Goal: Task Accomplishment & Management: Manage account settings

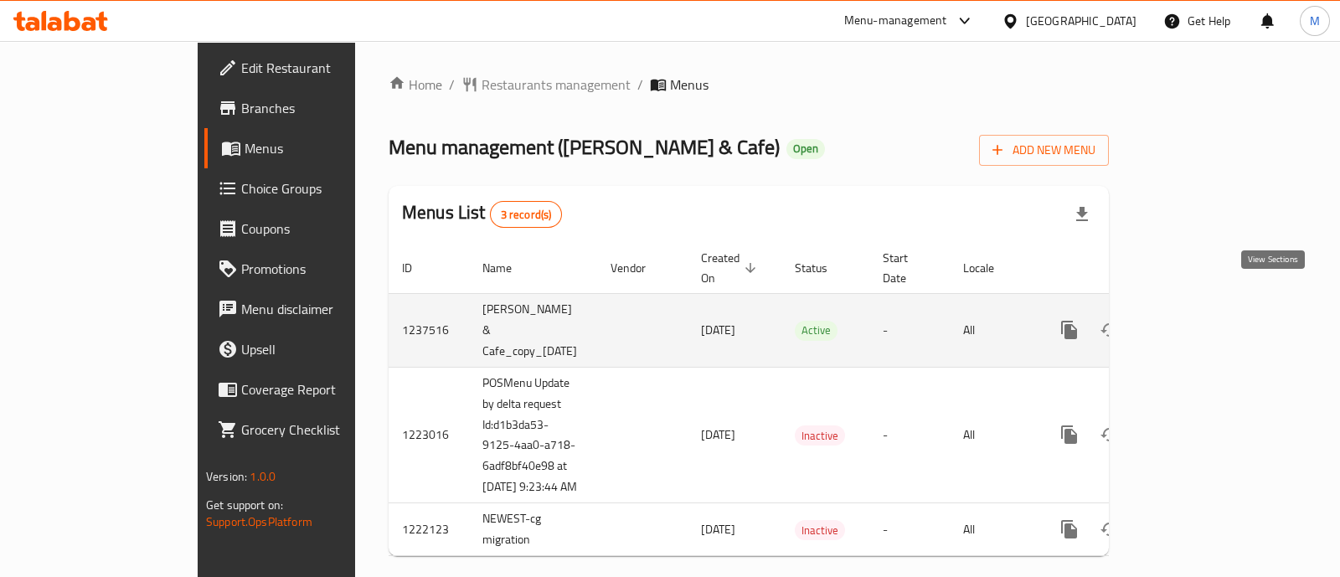
click at [1197, 322] on icon "enhanced table" at bounding box center [1189, 329] width 15 height 15
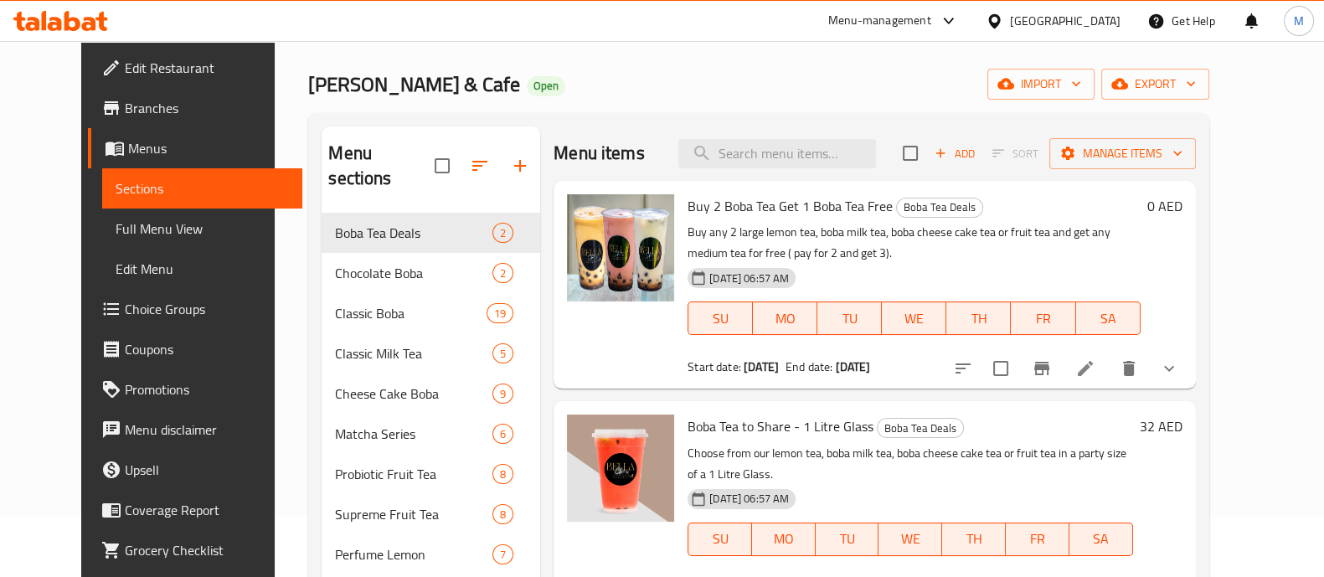
scroll to position [4, 0]
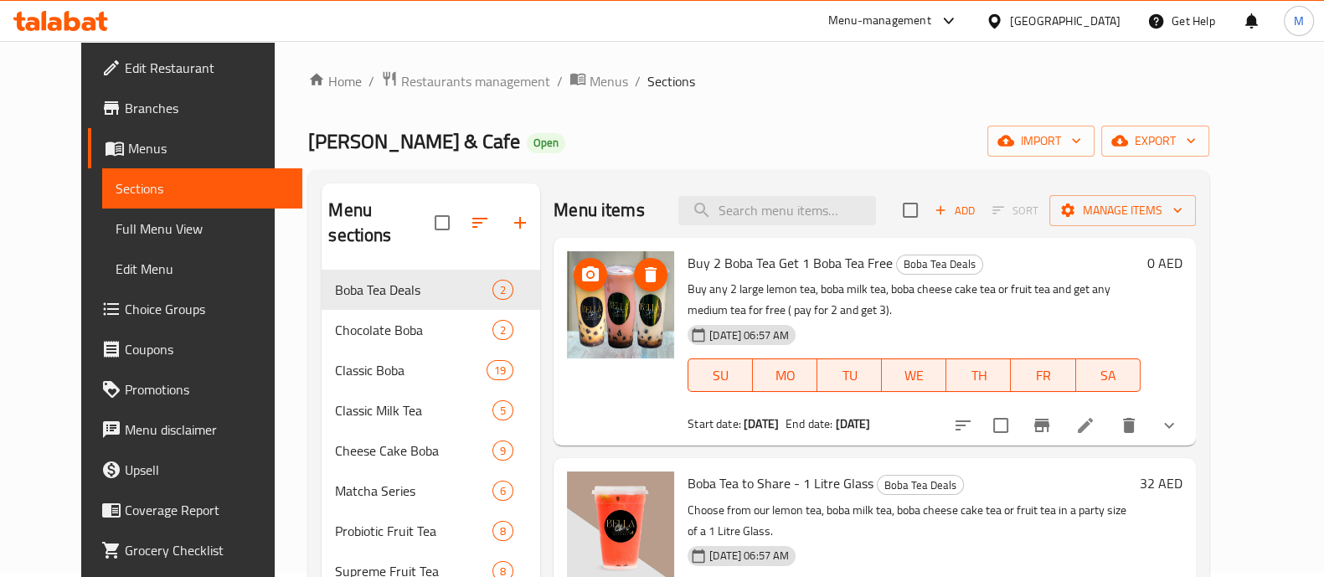
click at [599, 307] on img at bounding box center [620, 304] width 107 height 107
drag, startPoint x: 590, startPoint y: 322, endPoint x: 625, endPoint y: 337, distance: 38.6
click at [625, 337] on img at bounding box center [620, 304] width 107 height 107
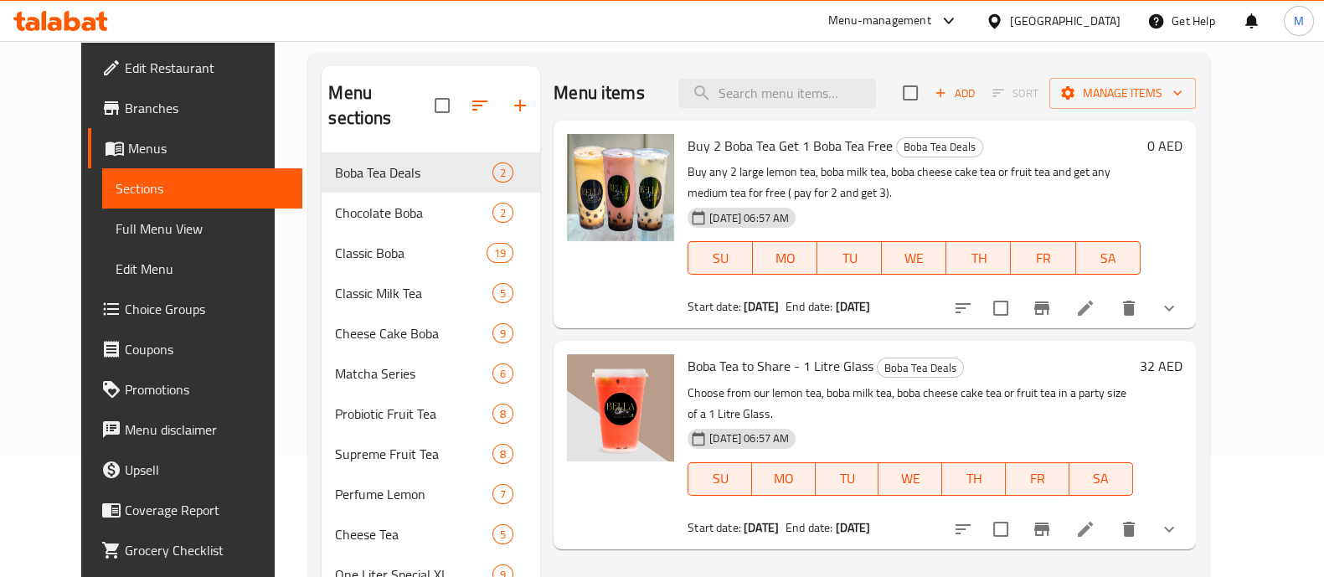
scroll to position [219, 0]
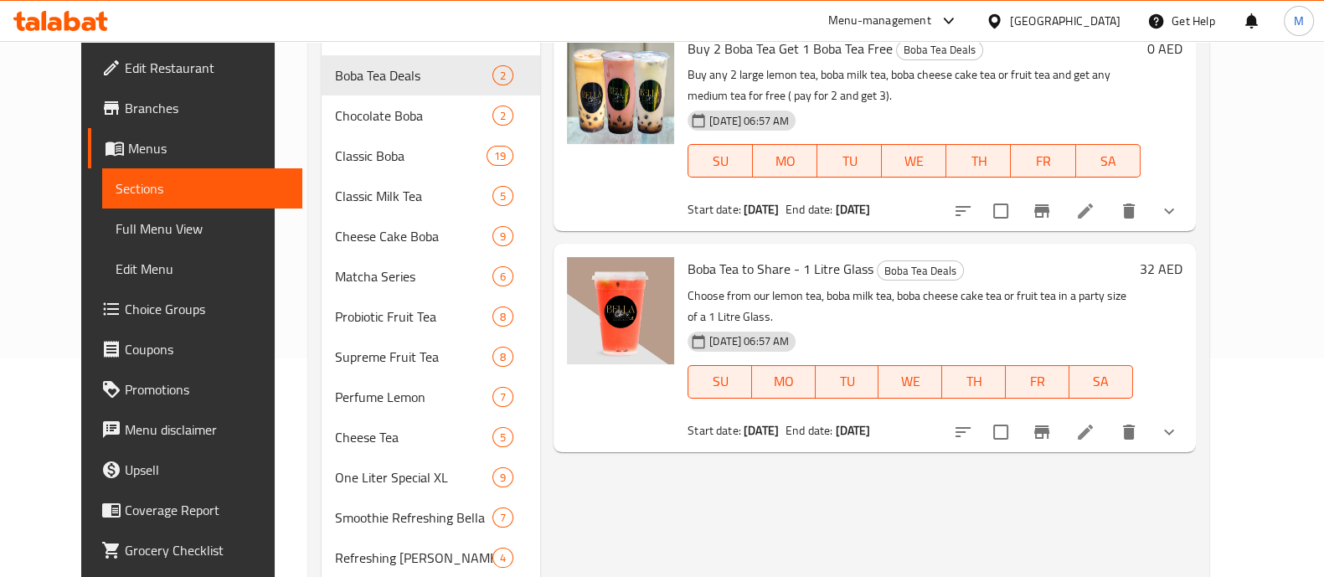
drag, startPoint x: 629, startPoint y: 149, endPoint x: 612, endPoint y: 131, distance: 24.3
click at [1095, 422] on icon at bounding box center [1085, 432] width 20 height 20
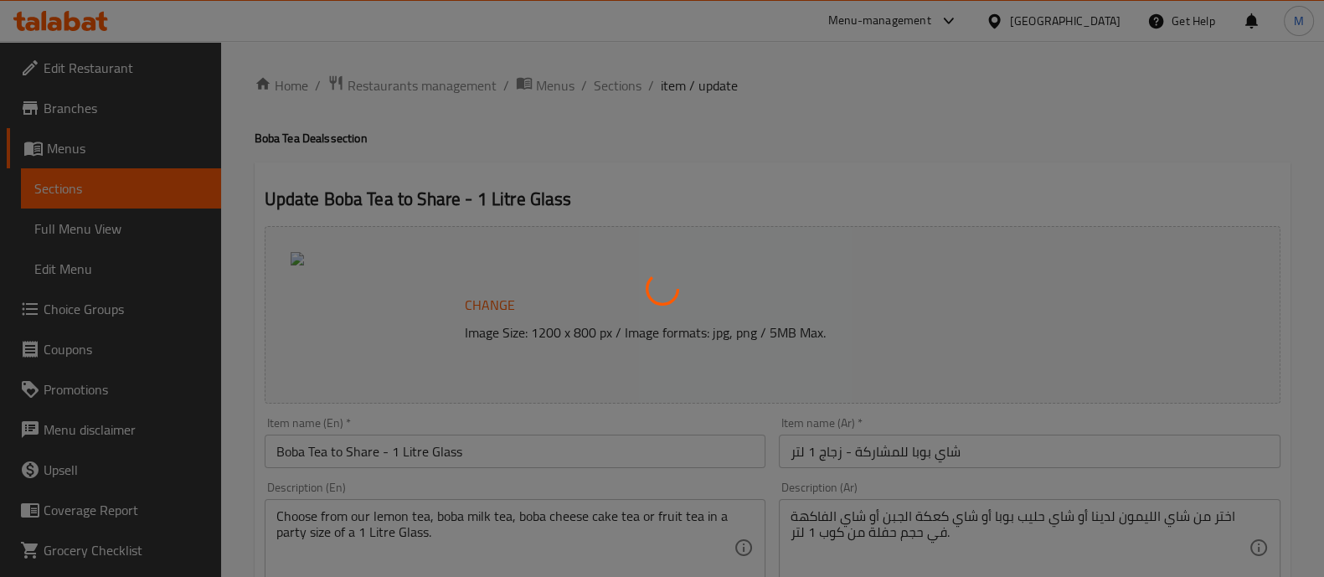
type input "اختيار 1 لتر شاي"
type input "1"
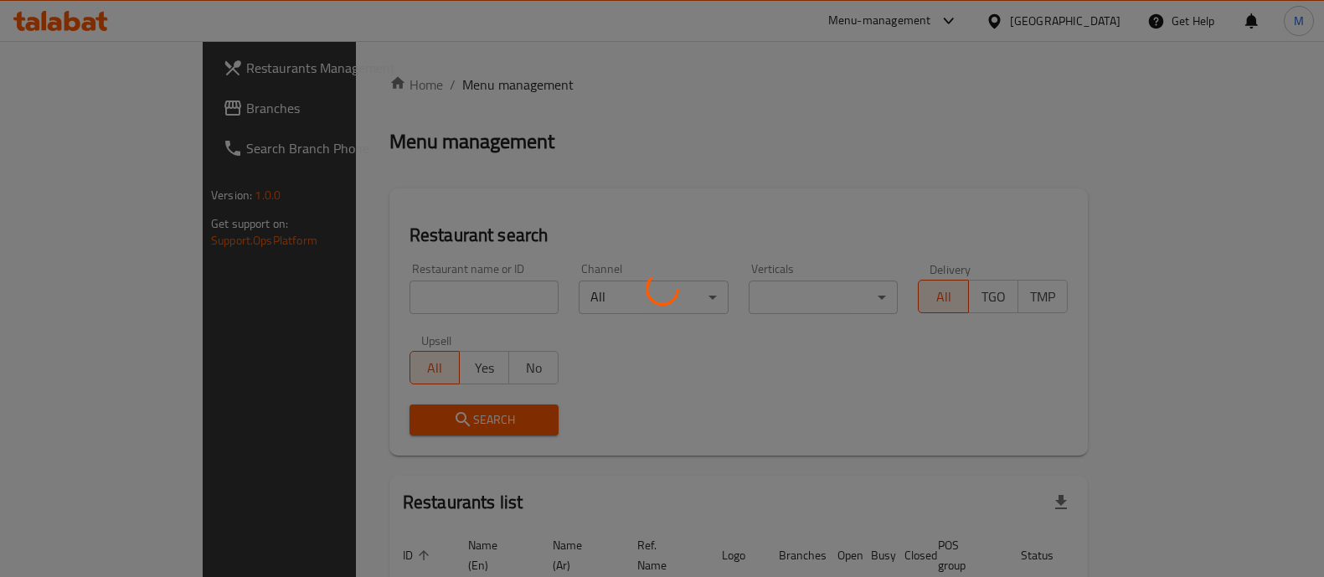
scroll to position [106, 0]
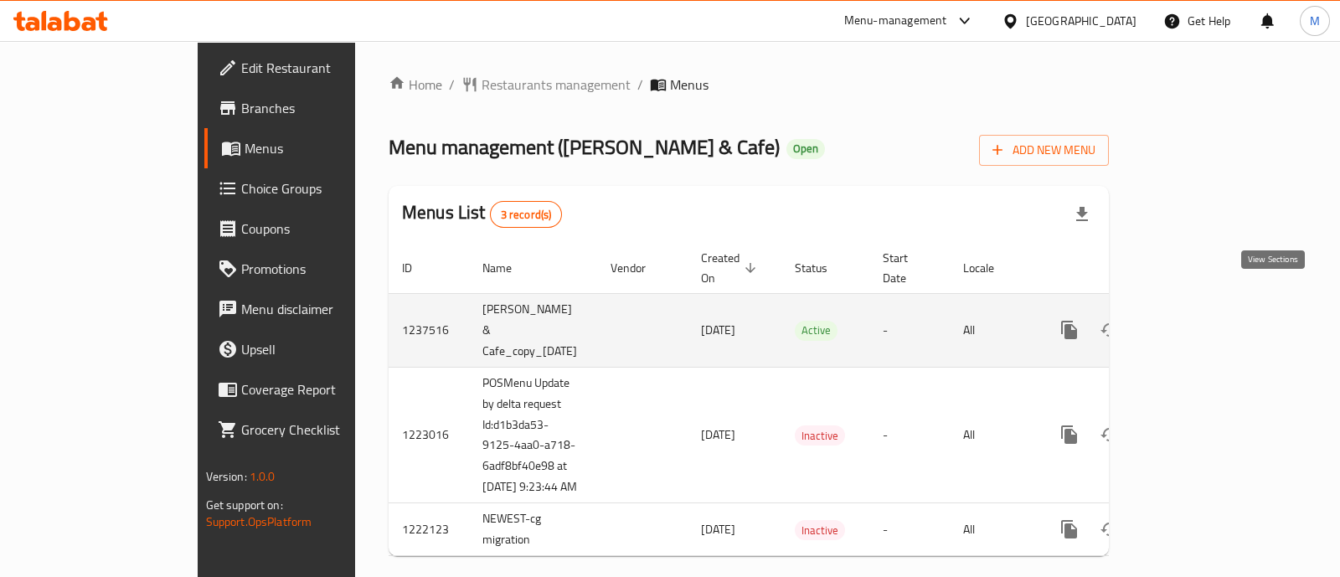
click at [1197, 322] on icon "enhanced table" at bounding box center [1189, 329] width 15 height 15
